Goal: Transaction & Acquisition: Purchase product/service

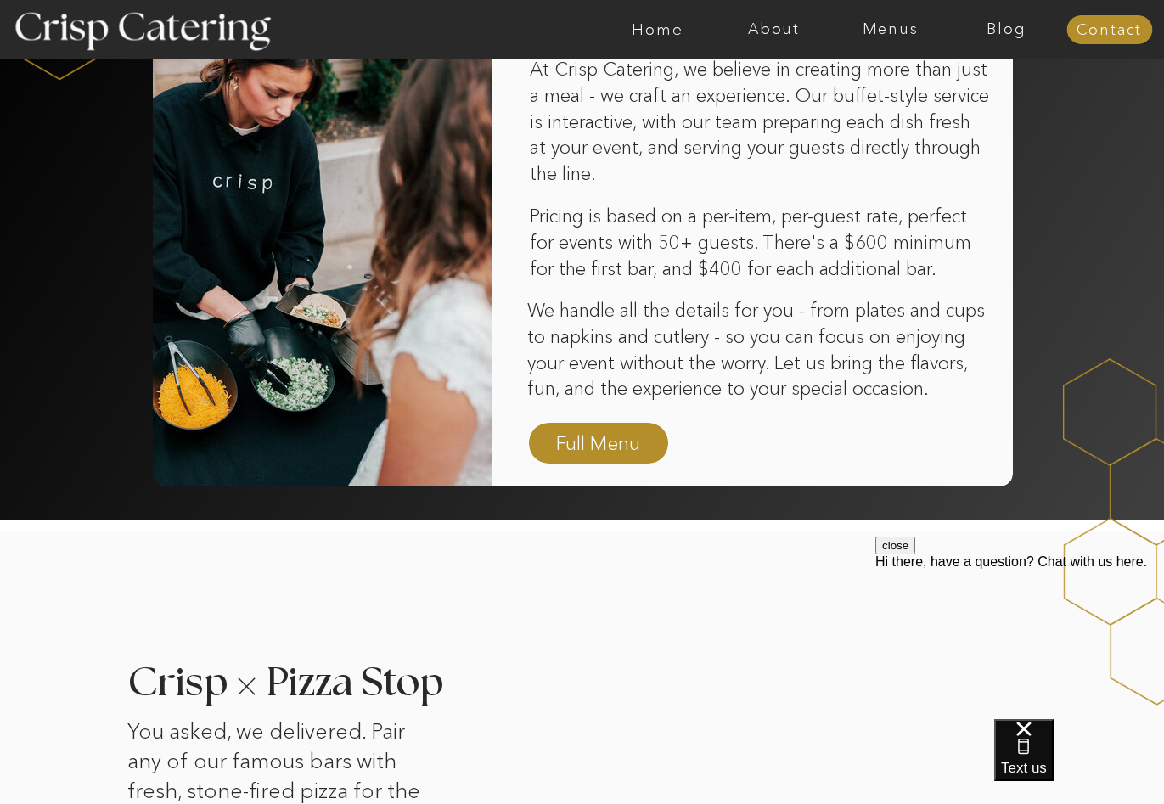
scroll to position [1019, 0]
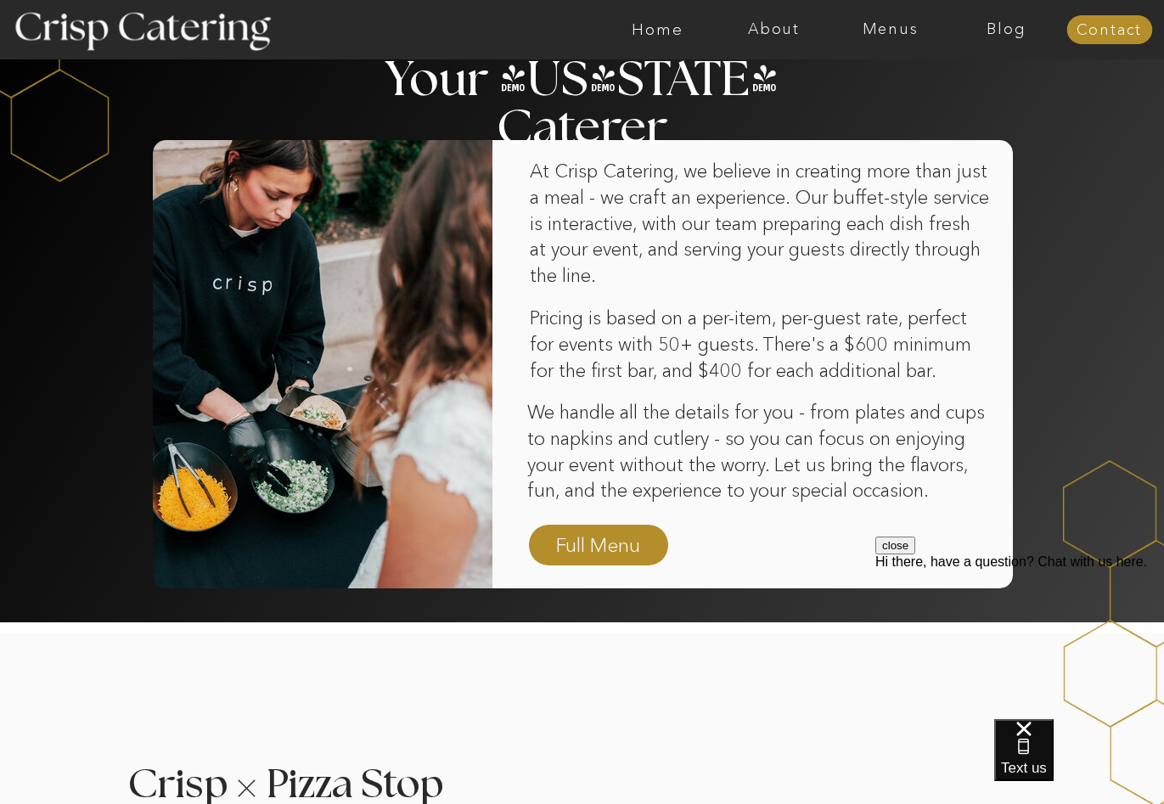
drag, startPoint x: 613, startPoint y: 517, endPoint x: 610, endPoint y: 537, distance: 20.7
click at [611, 523] on div at bounding box center [586, 364] width 853 height 448
click at [610, 537] on nav "Full Menu" at bounding box center [598, 547] width 98 height 30
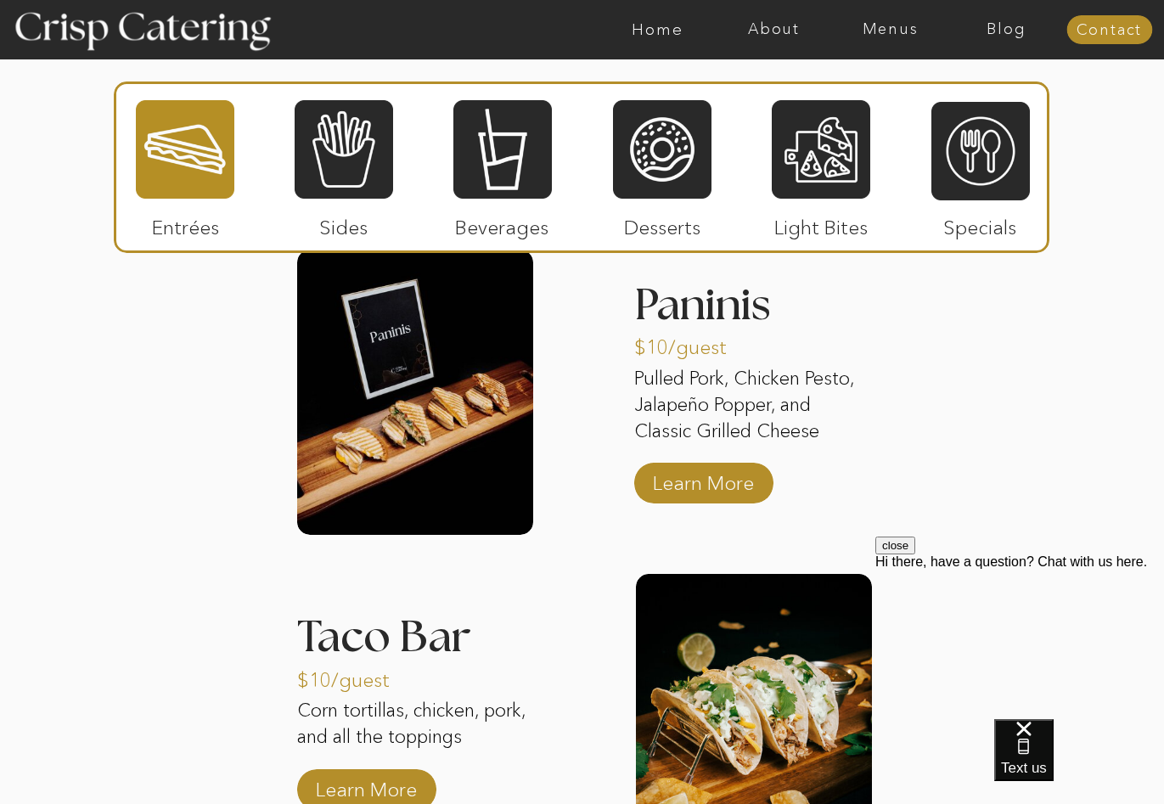
scroll to position [1448, 0]
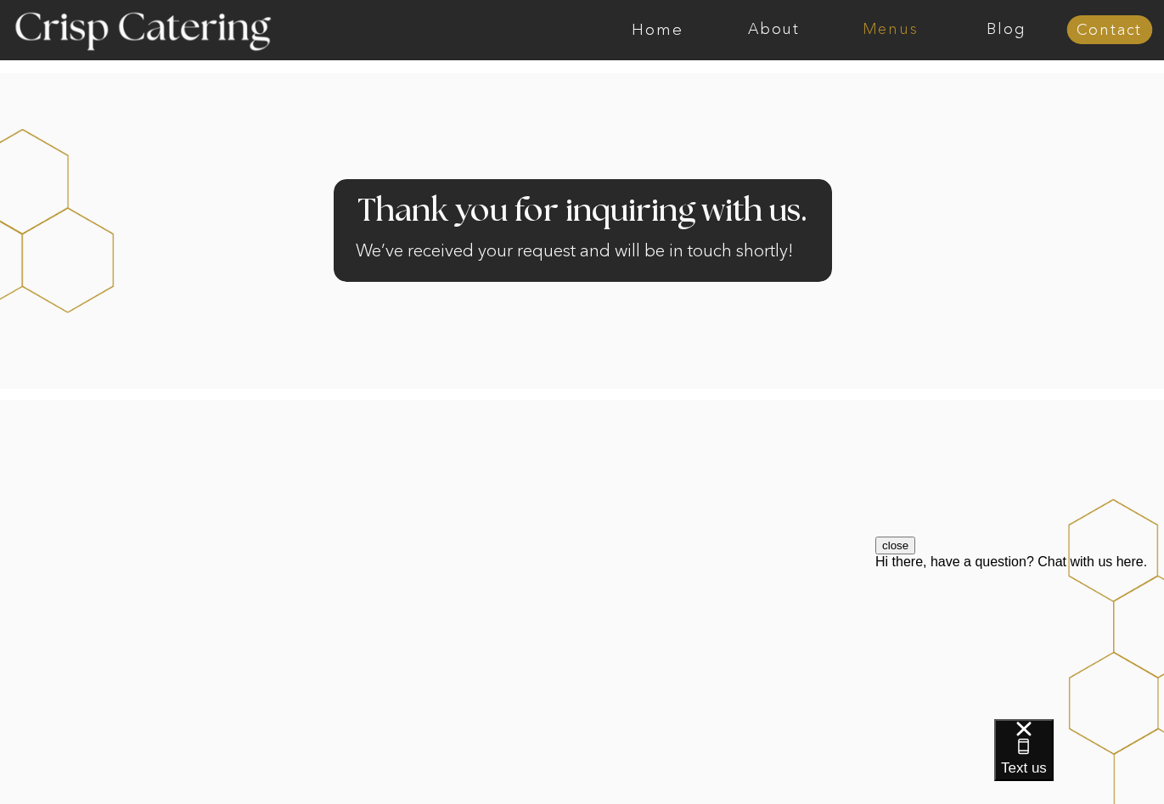
click at [882, 27] on nav "Menus" at bounding box center [890, 29] width 116 height 17
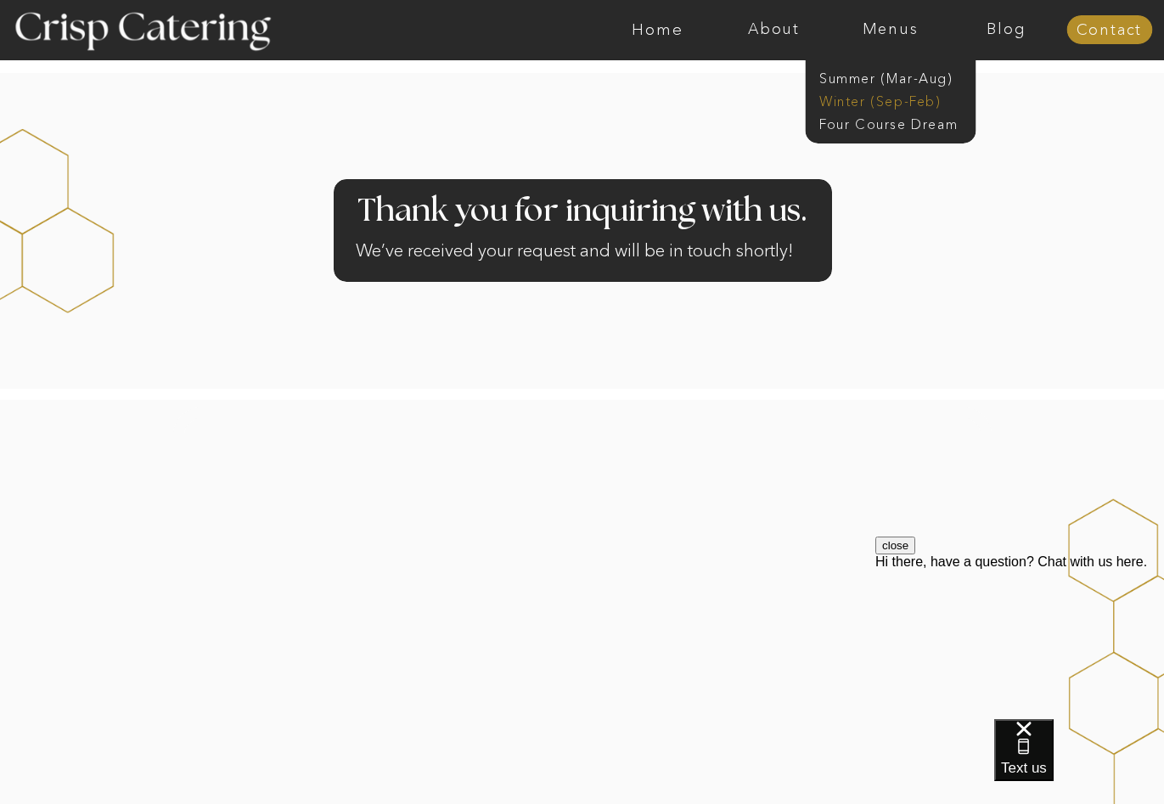
click at [899, 103] on nav "Winter (Sep-Feb)" at bounding box center [888, 100] width 139 height 16
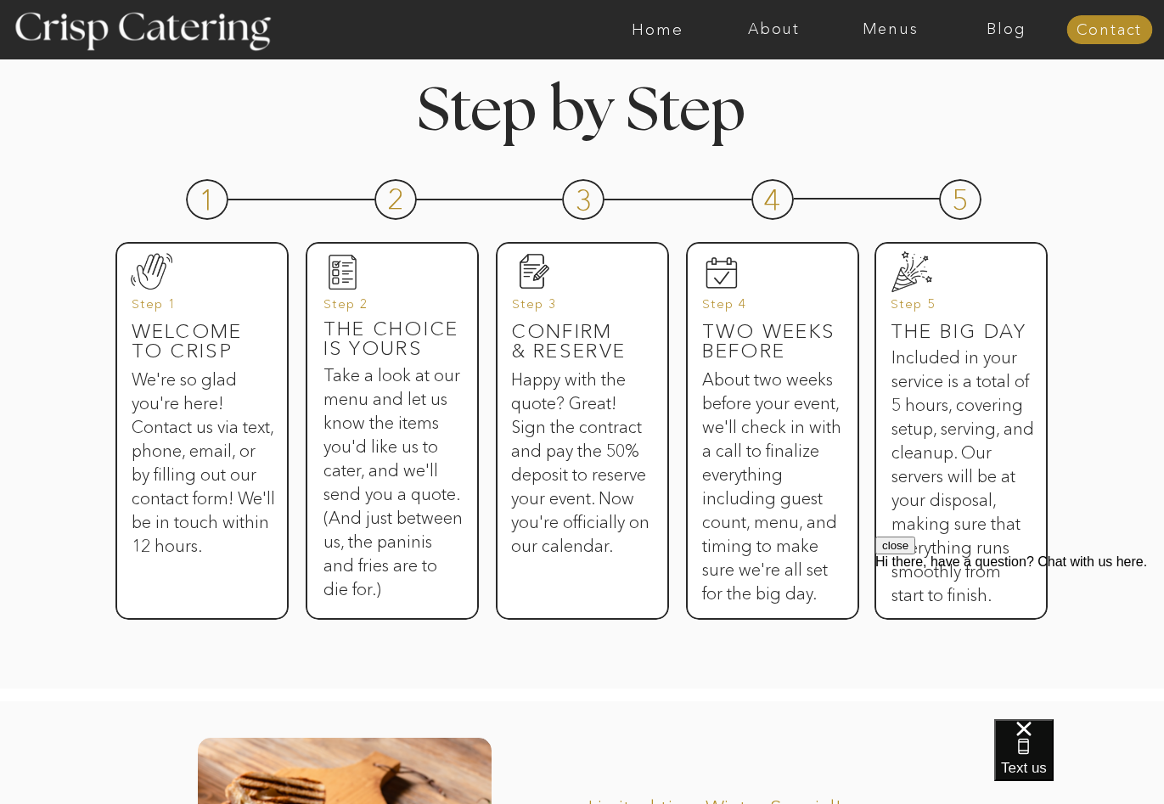
click at [915, 554] on button "close" at bounding box center [895, 546] width 40 height 18
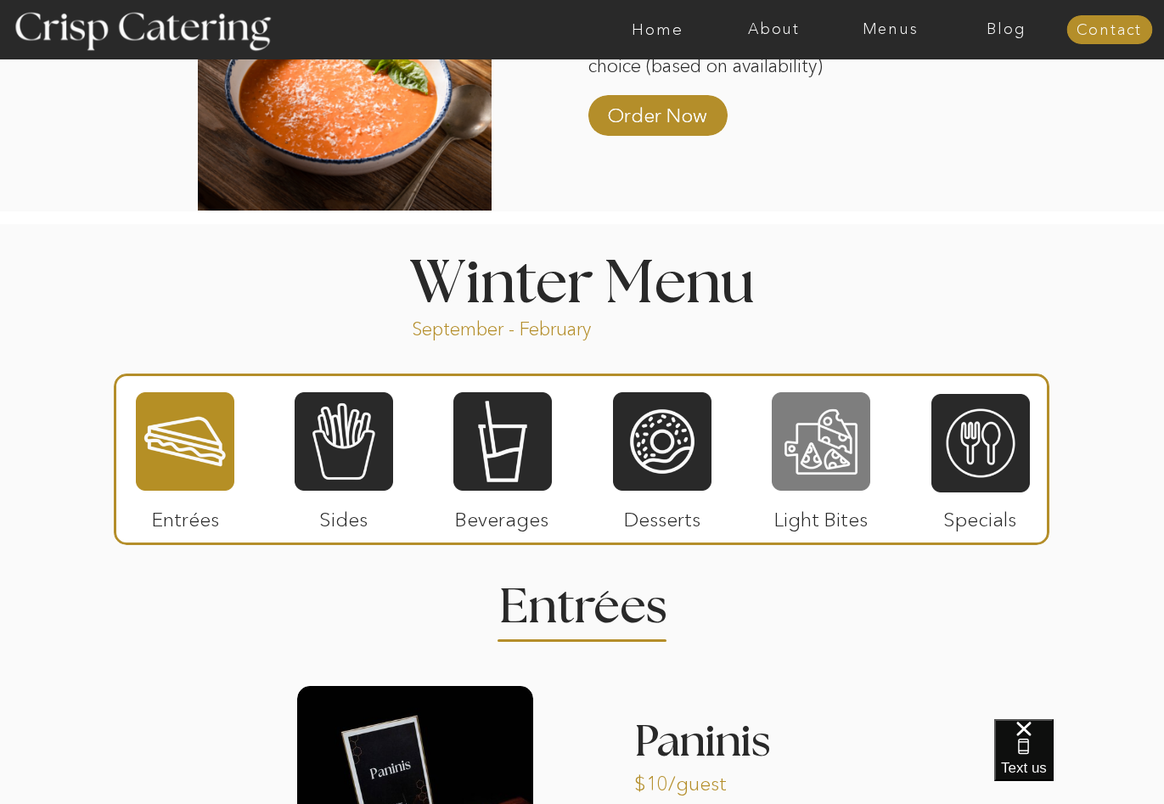
scroll to position [1613, 0]
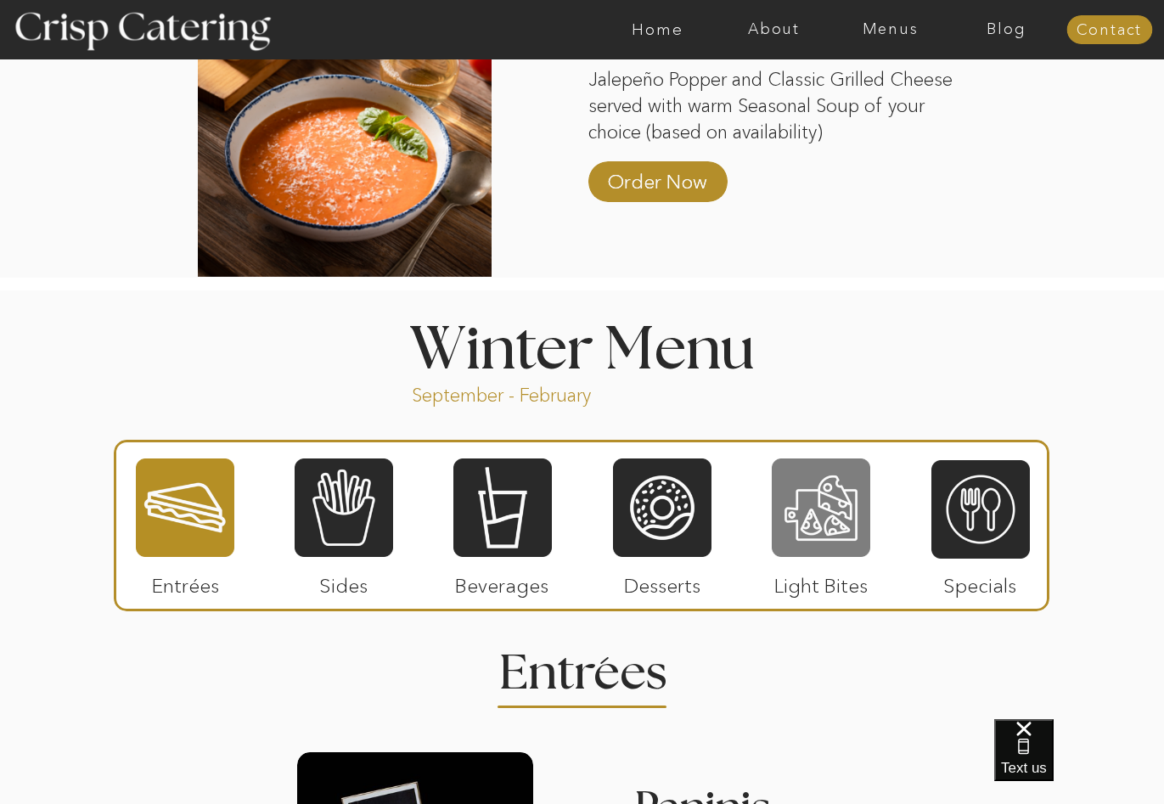
click at [830, 504] on div at bounding box center [821, 508] width 98 height 102
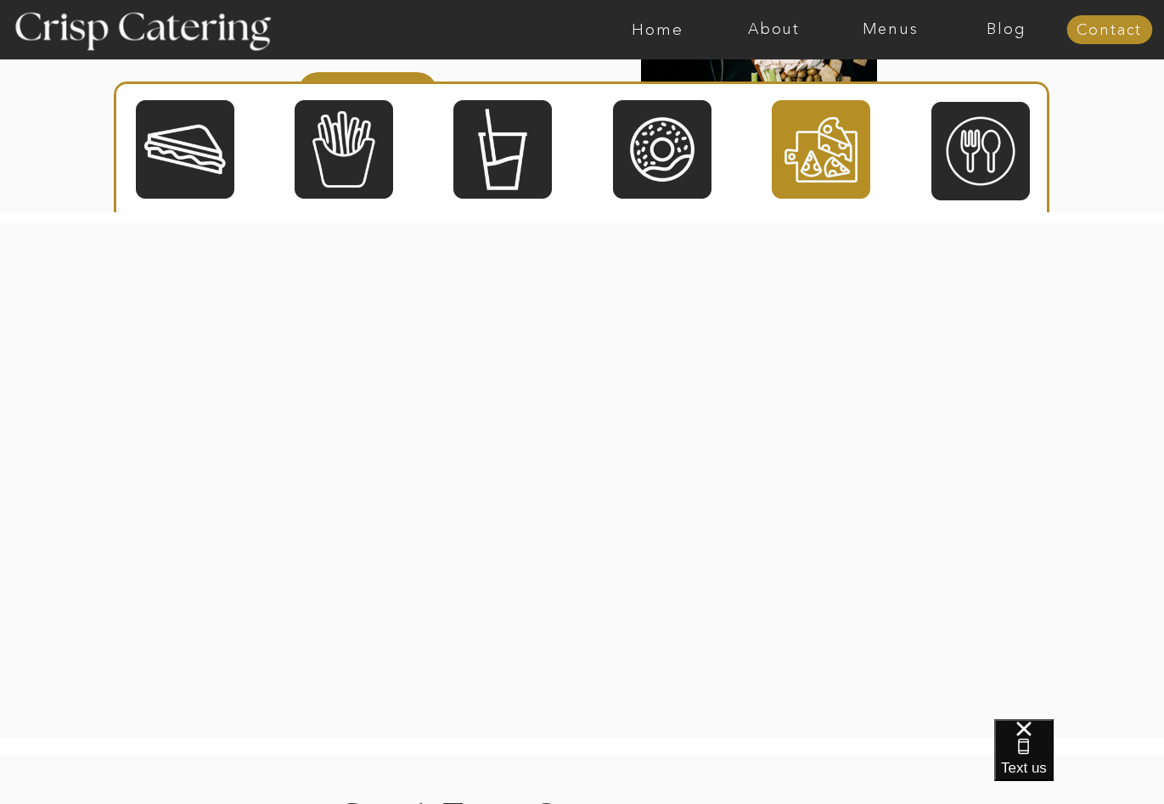
scroll to position [2123, 0]
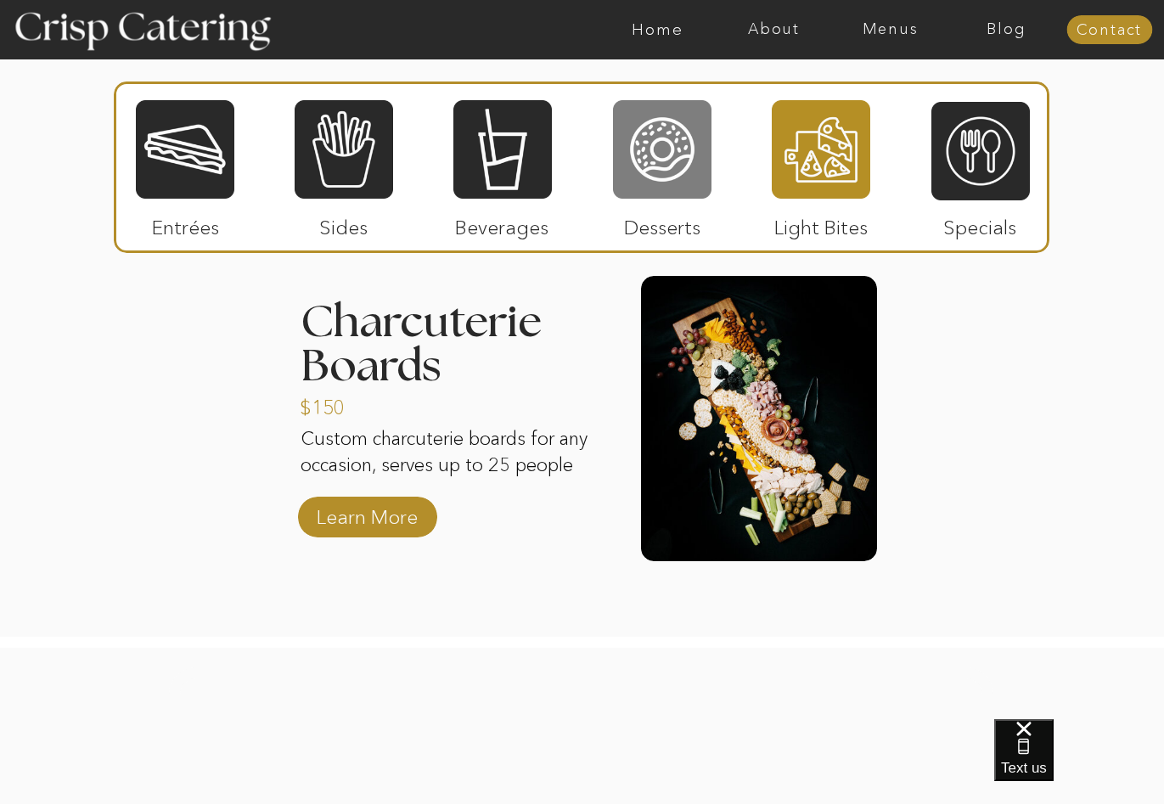
click at [680, 149] on div at bounding box center [662, 149] width 98 height 102
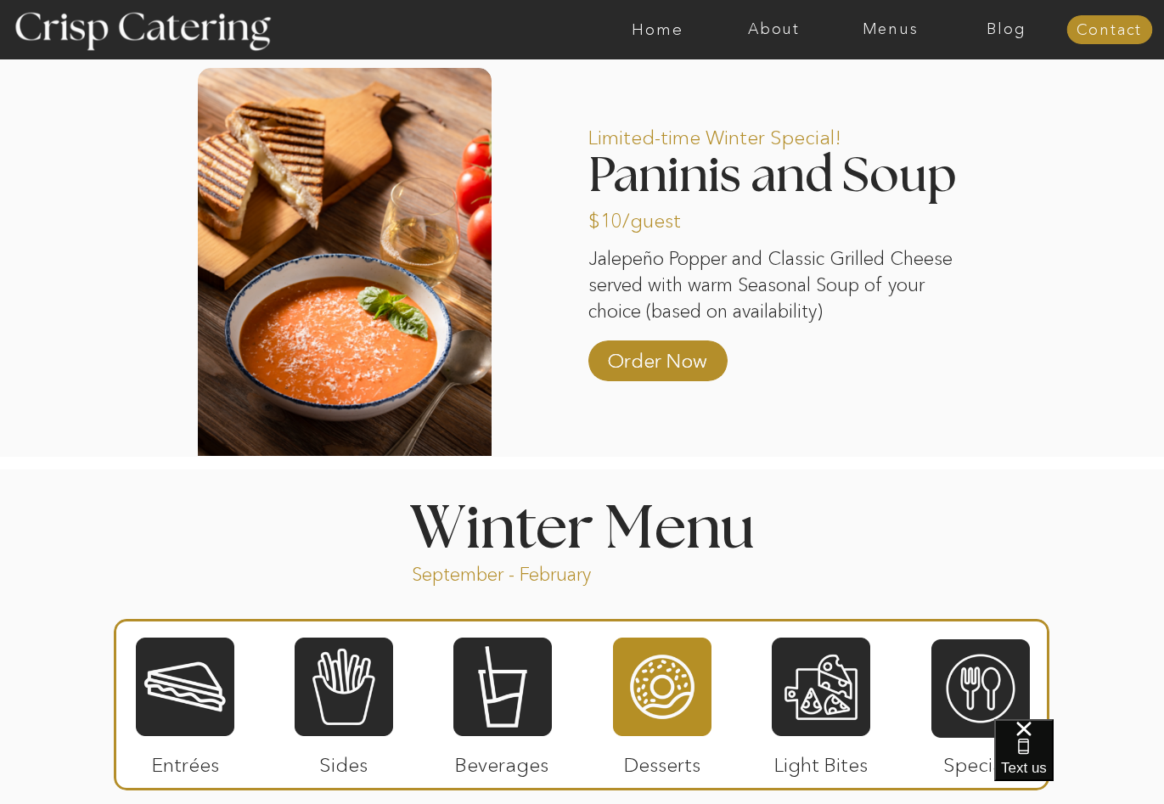
scroll to position [1443, 0]
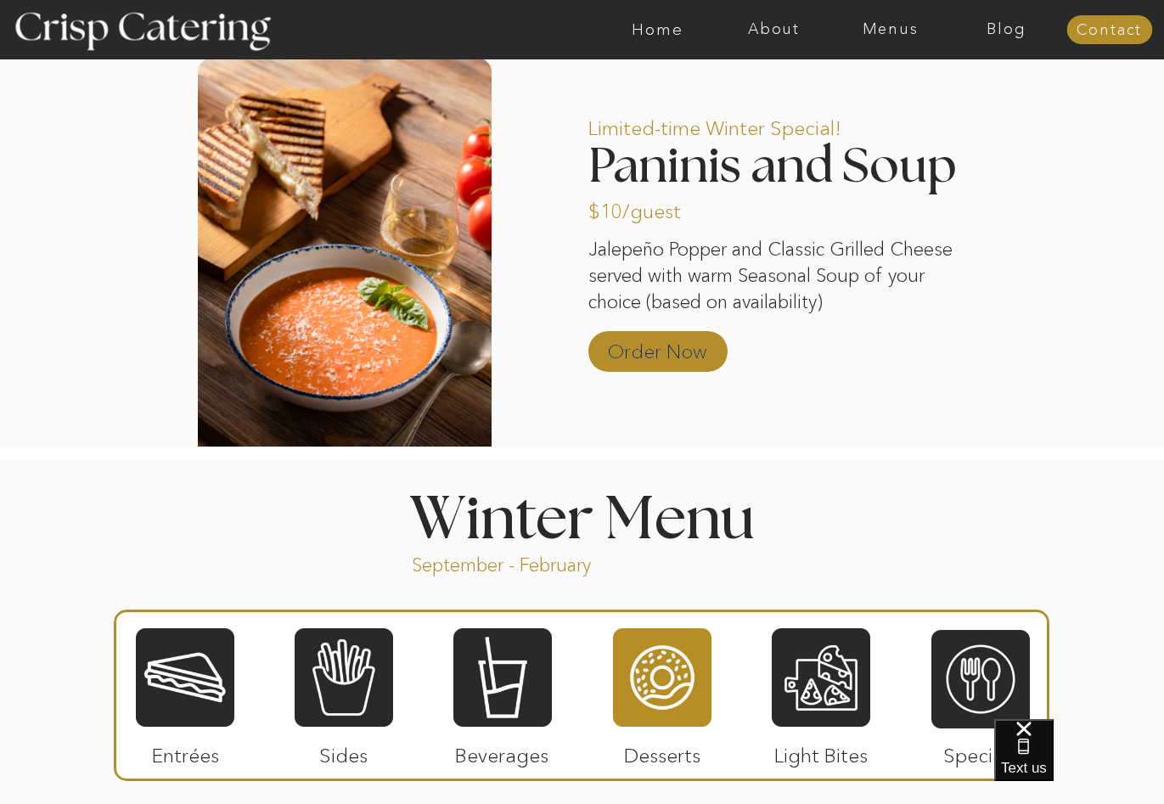
click at [673, 347] on p "Order Now" at bounding box center [657, 347] width 113 height 49
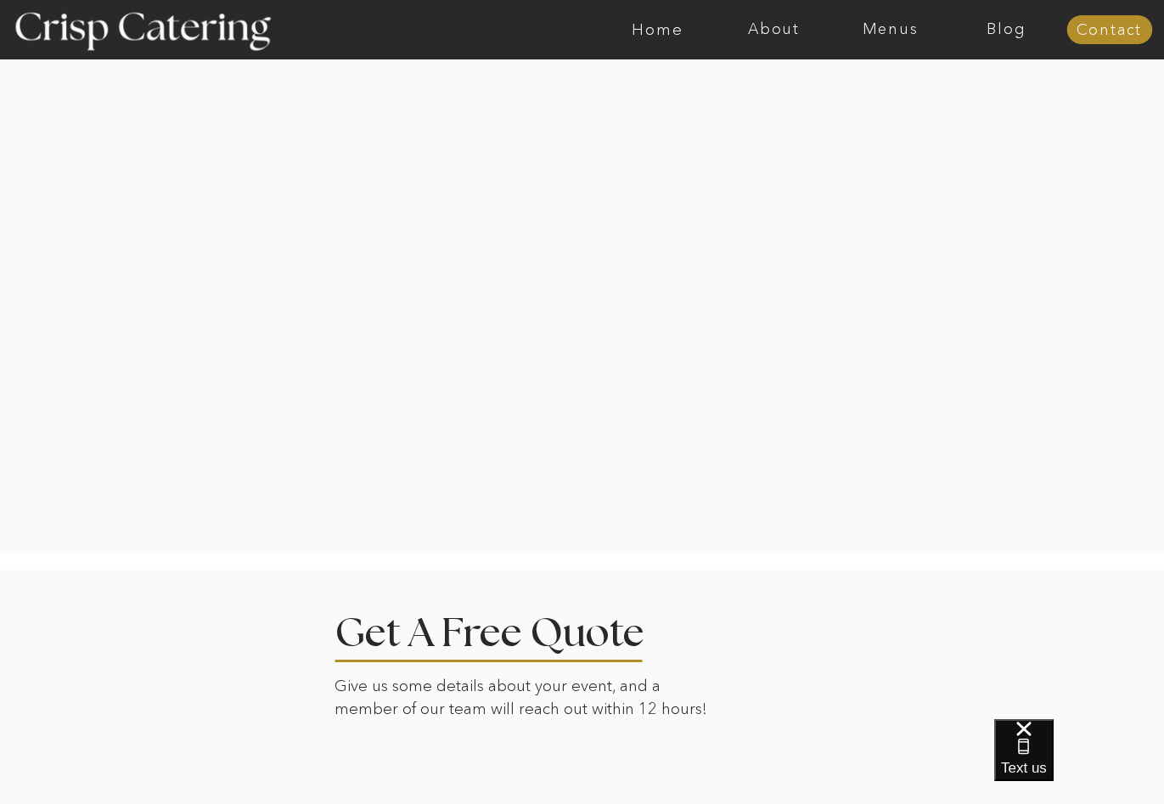
scroll to position [3147, 0]
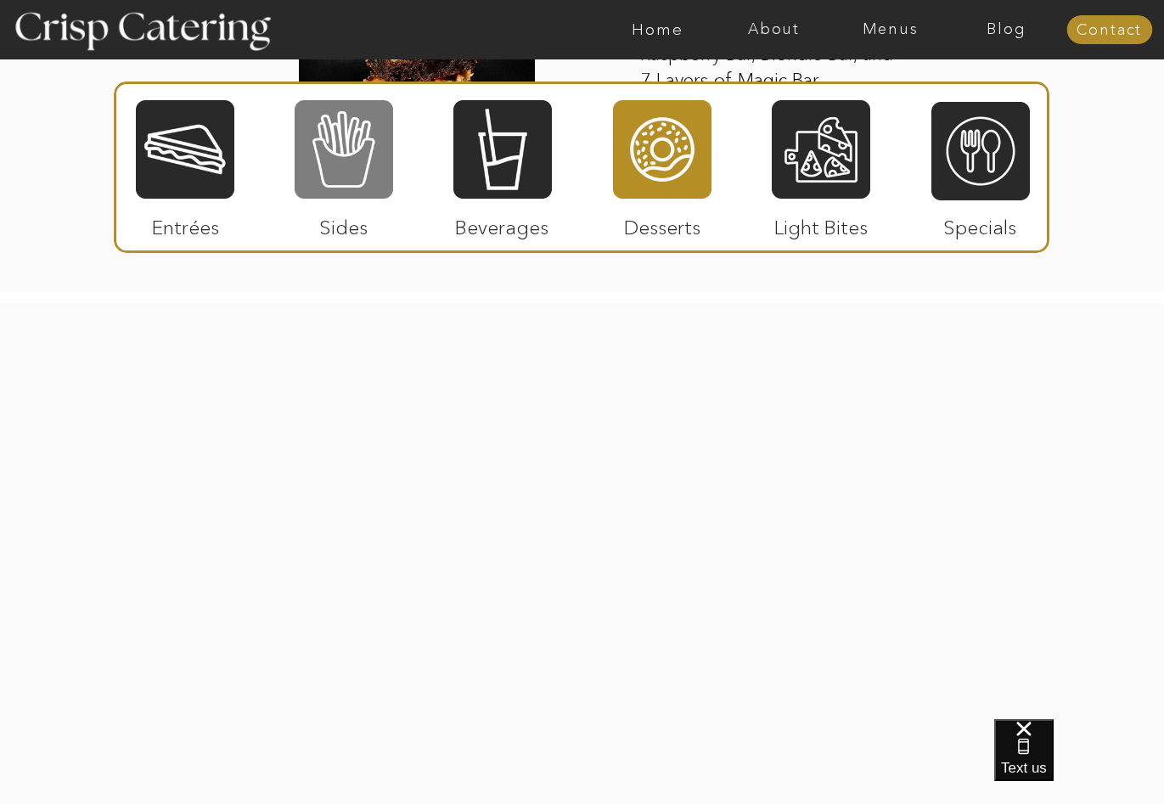
click at [341, 158] on div at bounding box center [344, 149] width 98 height 102
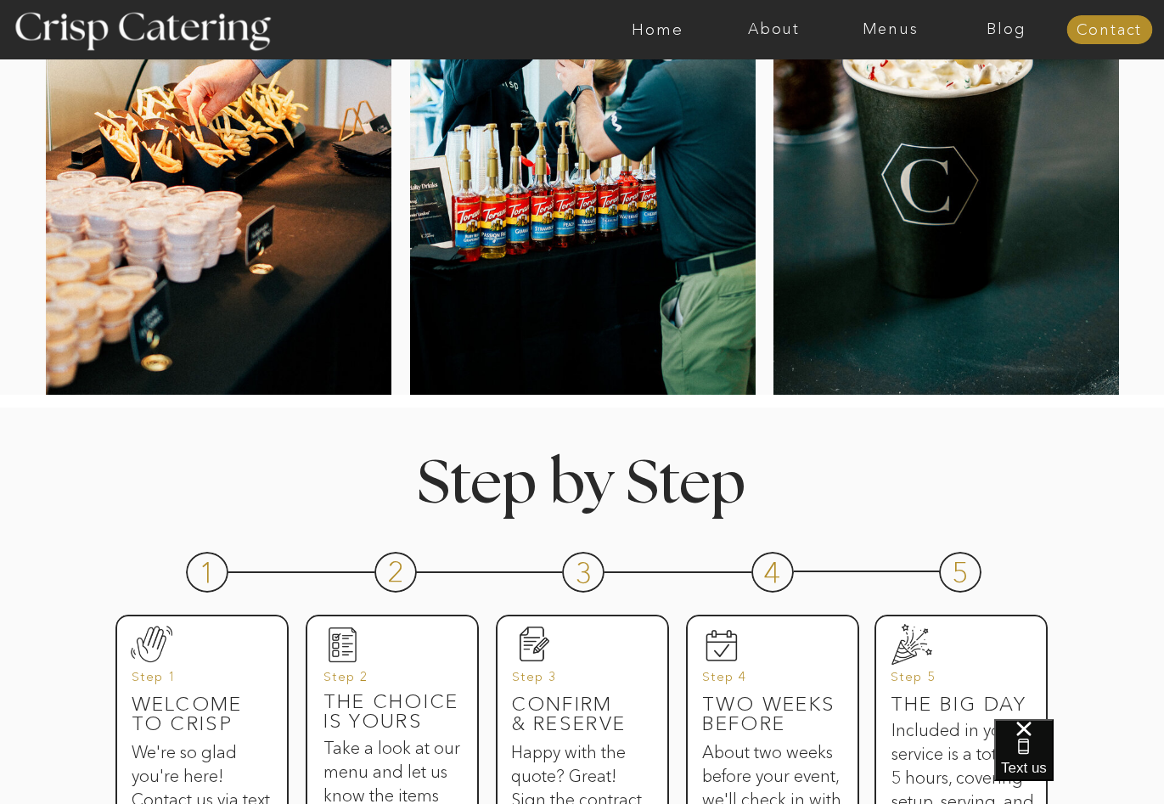
scroll to position [0, 0]
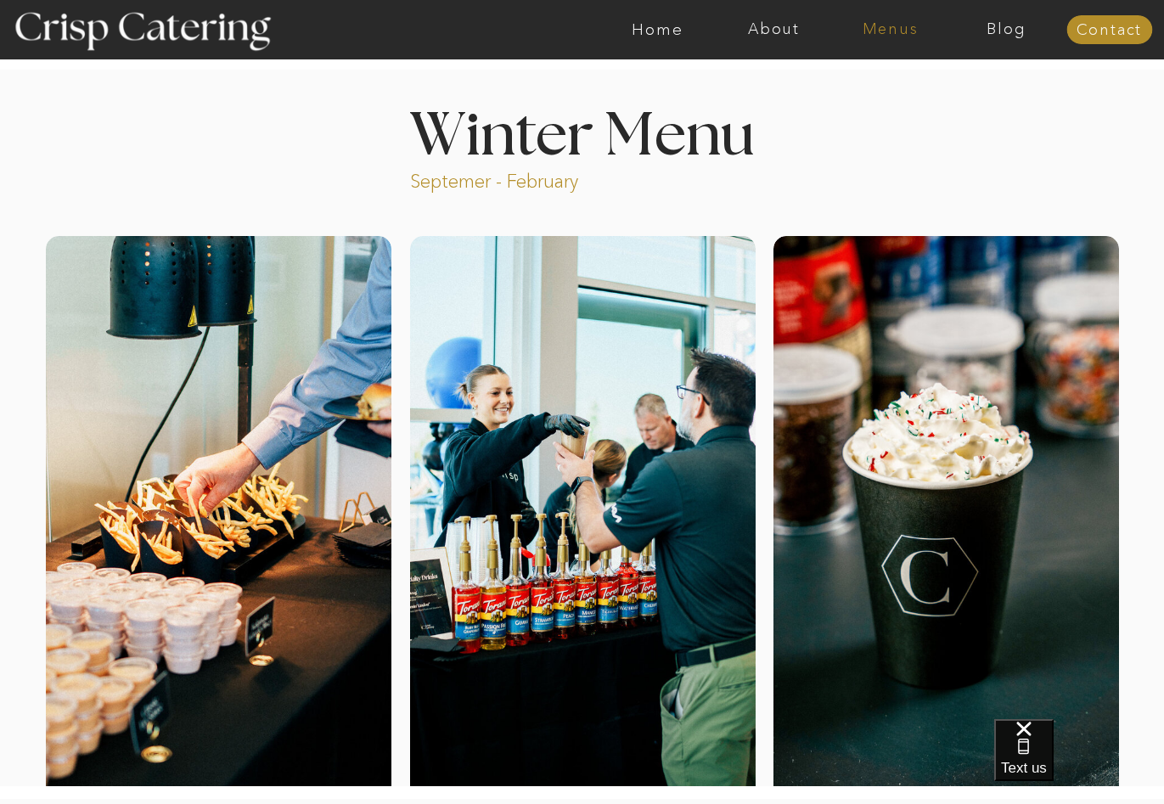
click at [886, 31] on nav "Menus" at bounding box center [890, 29] width 116 height 17
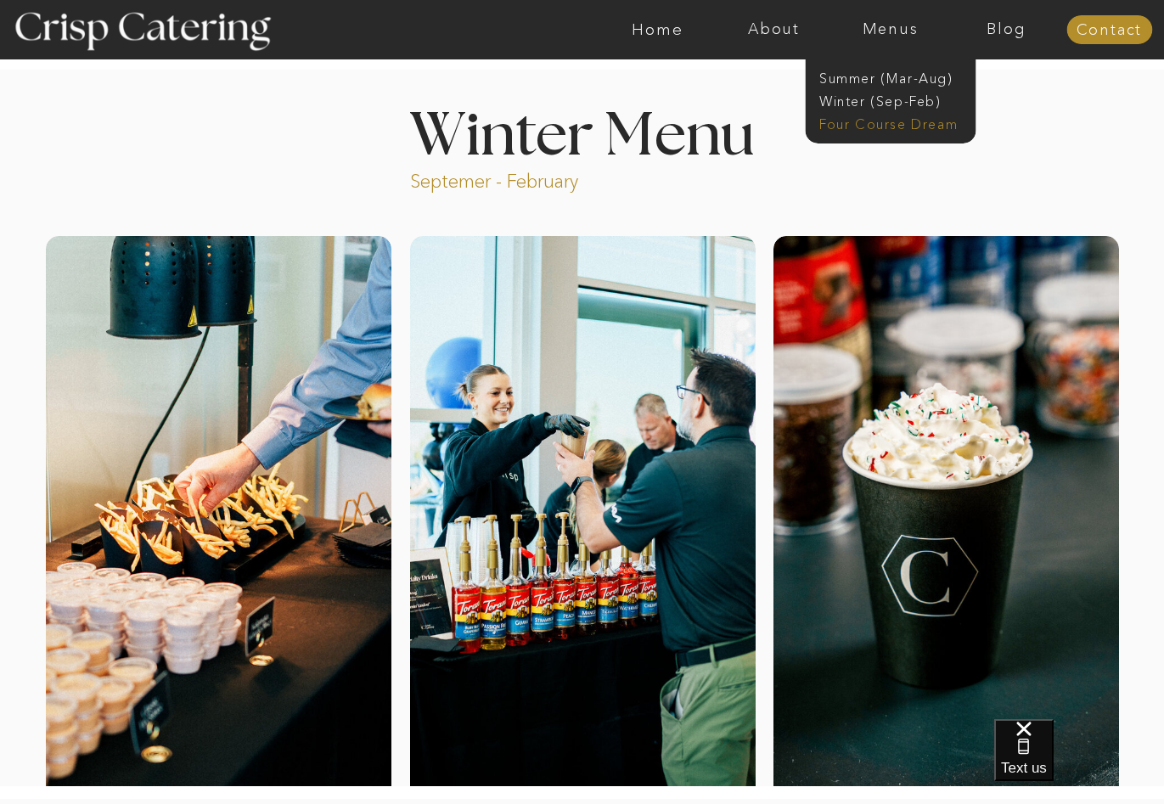
click at [900, 124] on nav "Four Course Dream" at bounding box center [895, 123] width 152 height 16
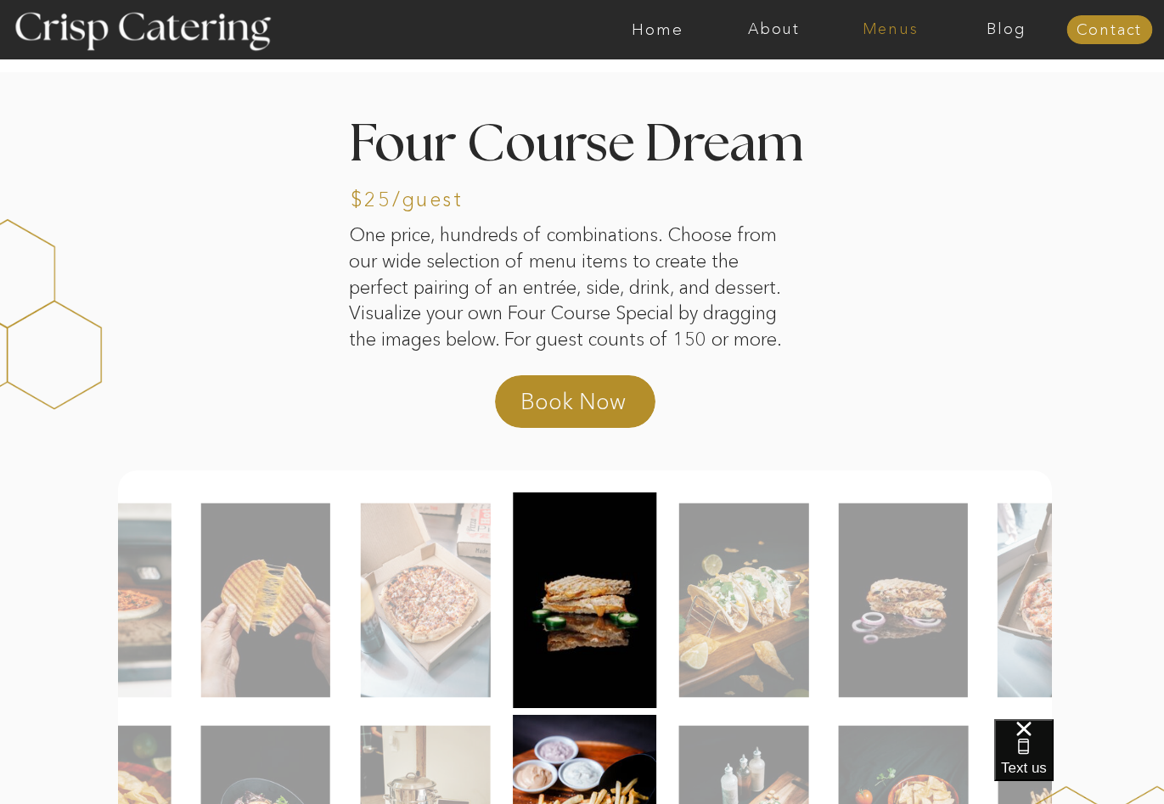
click at [900, 29] on nav "Menus" at bounding box center [890, 29] width 116 height 17
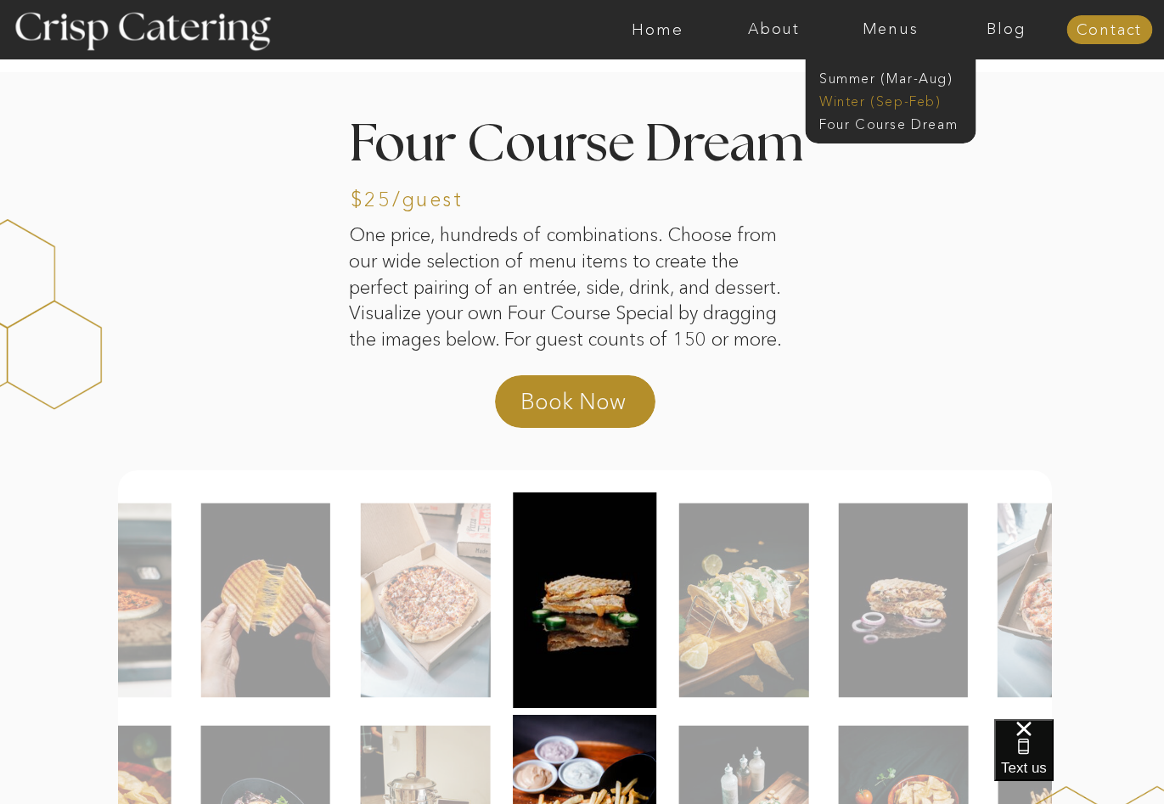
click at [902, 101] on nav "Winter (Sep-Feb)" at bounding box center [888, 100] width 139 height 16
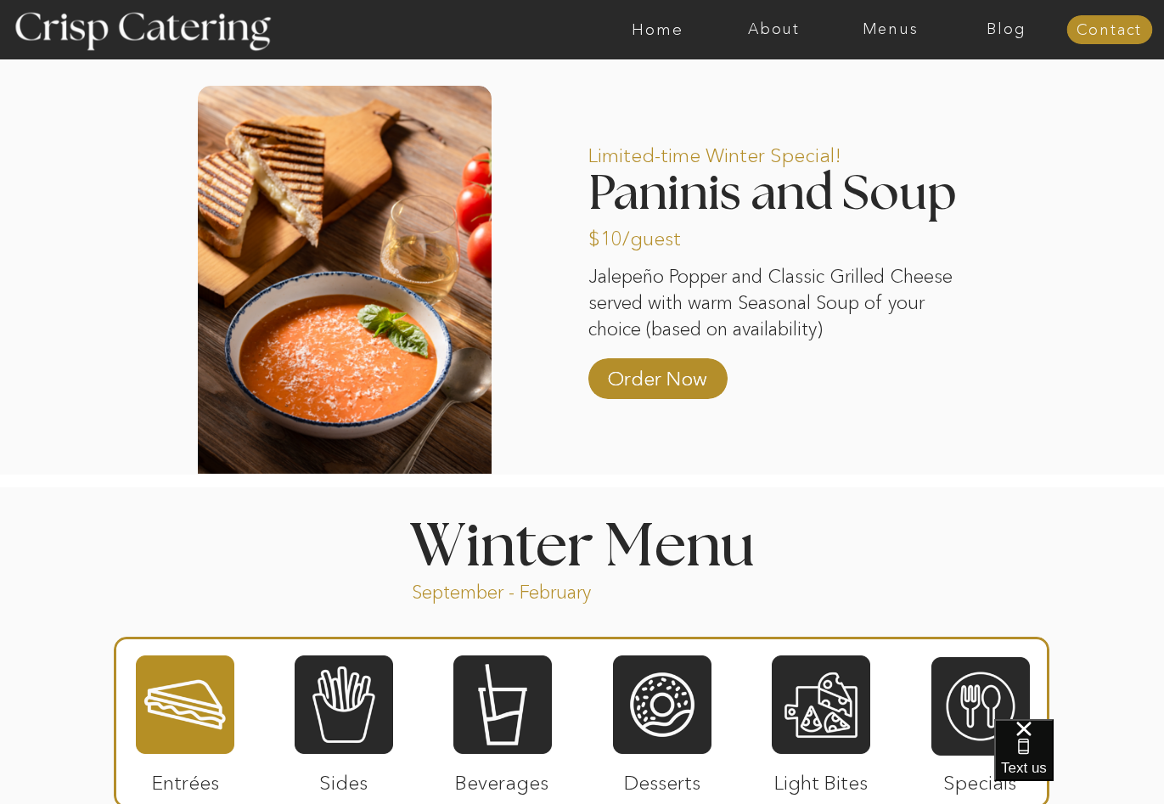
scroll to position [1443, 0]
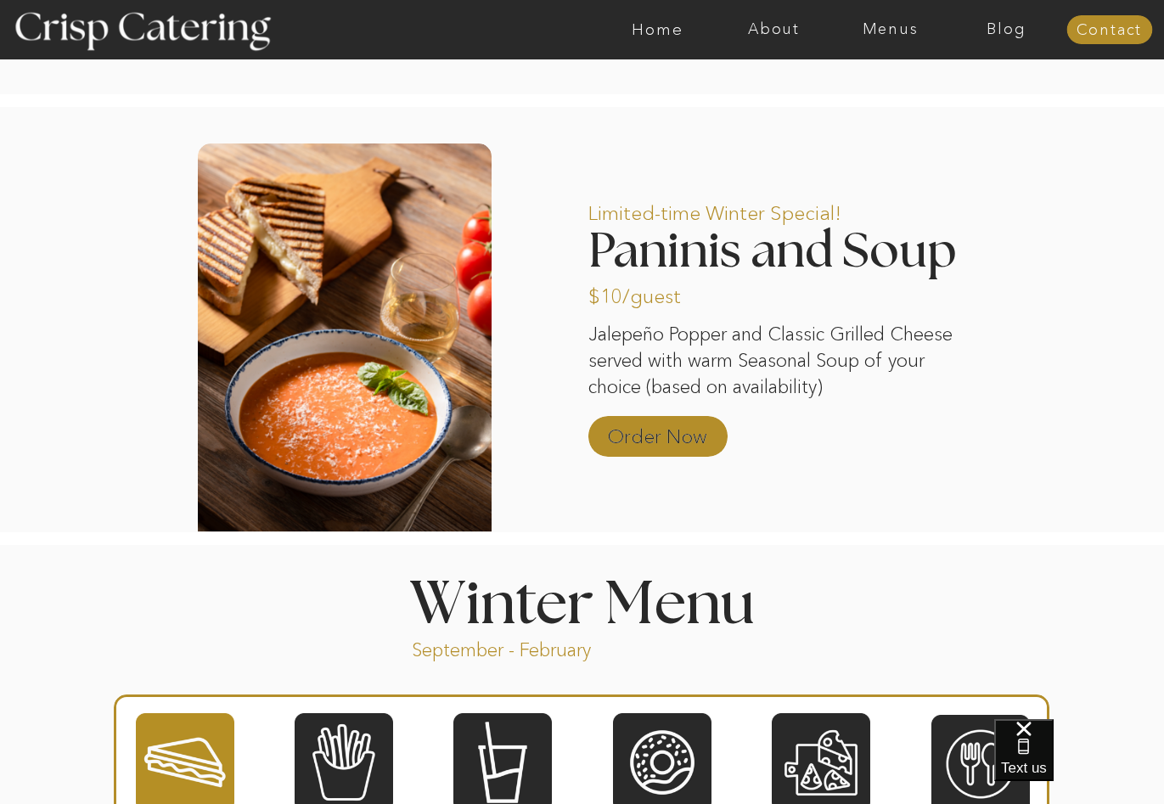
click at [678, 441] on p "Order Now" at bounding box center [657, 432] width 113 height 49
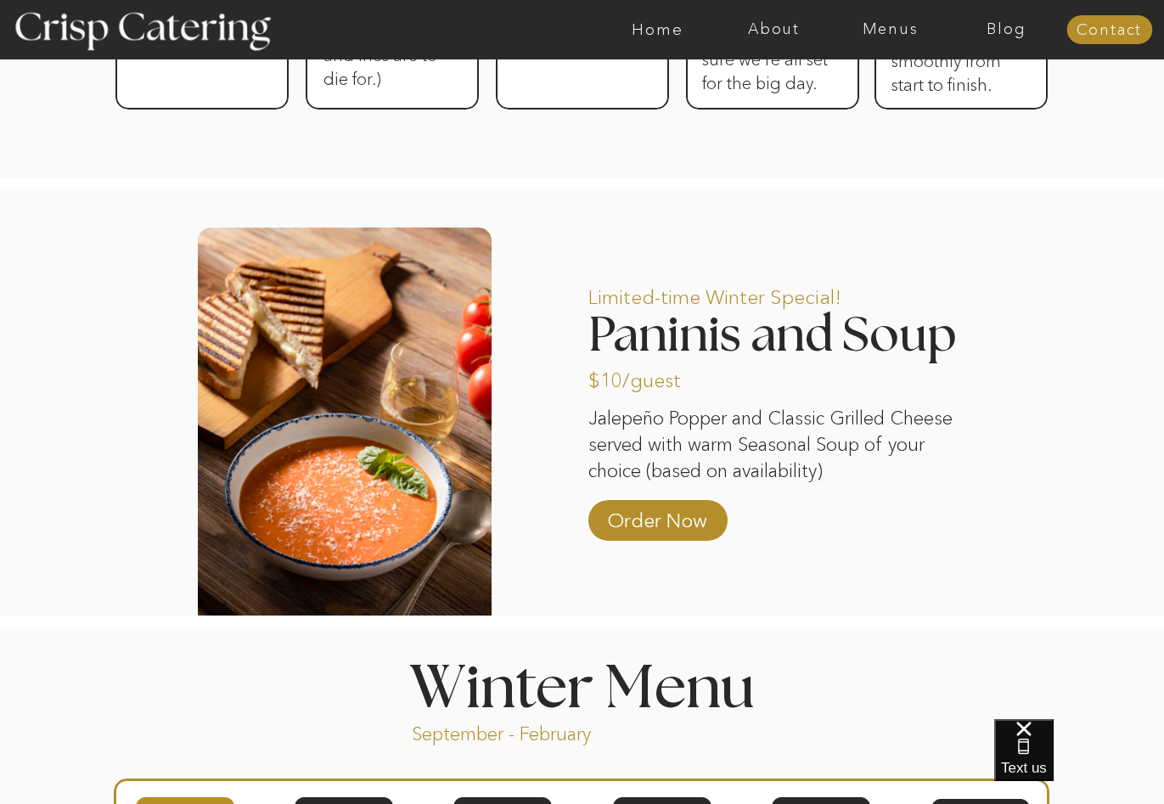
scroll to position [1304, 0]
